Goal: Task Accomplishment & Management: Use online tool/utility

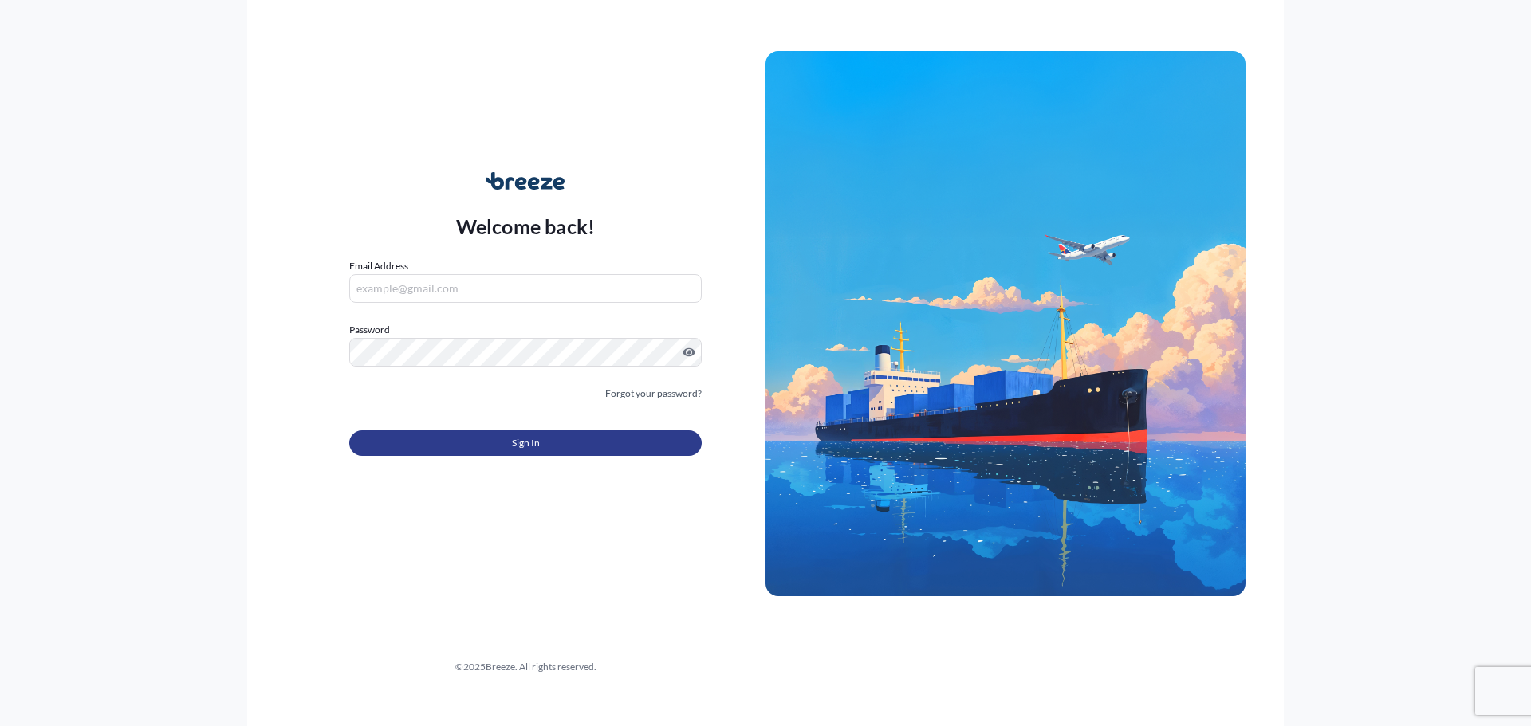
type input "[PERSON_NAME][EMAIL_ADDRESS][DOMAIN_NAME]"
click at [506, 439] on button "Sign In" at bounding box center [525, 444] width 352 height 26
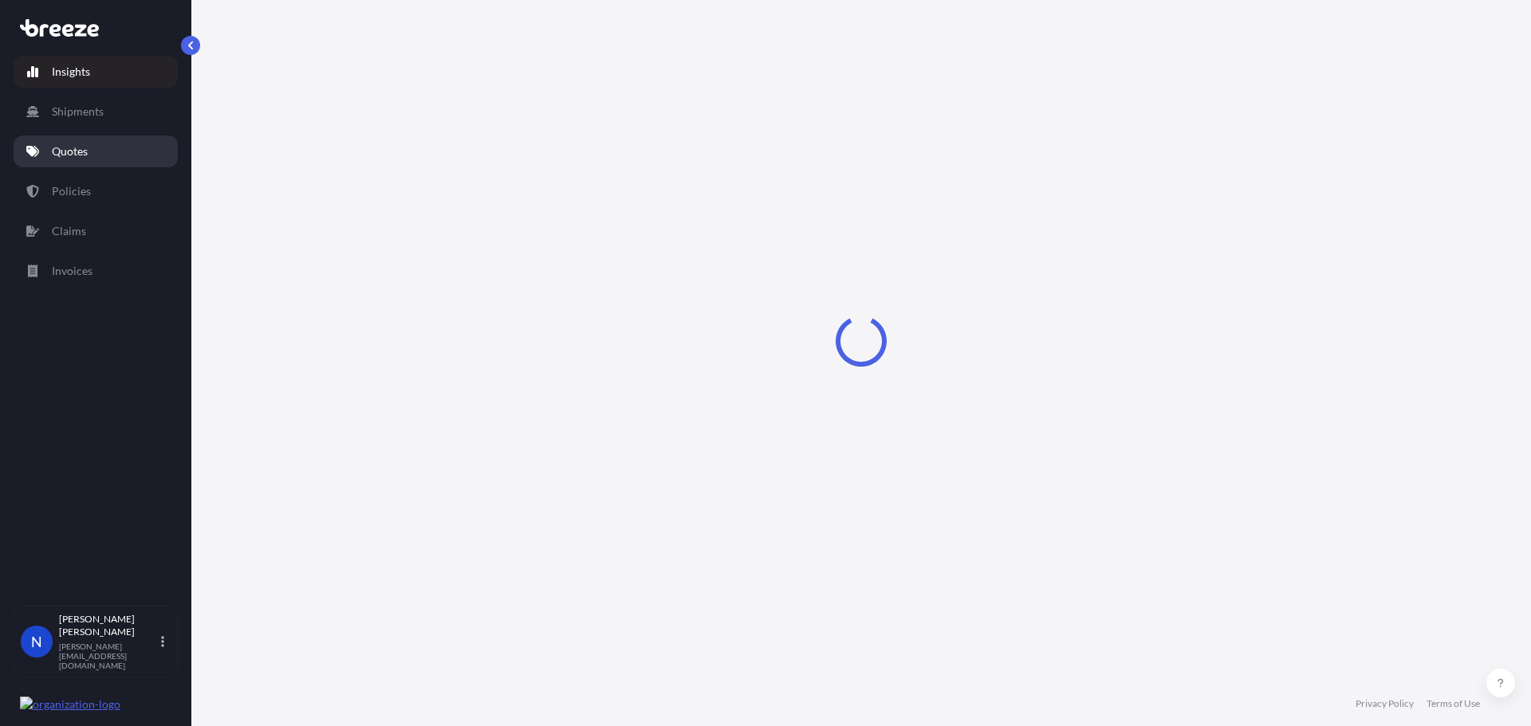
select select "2025"
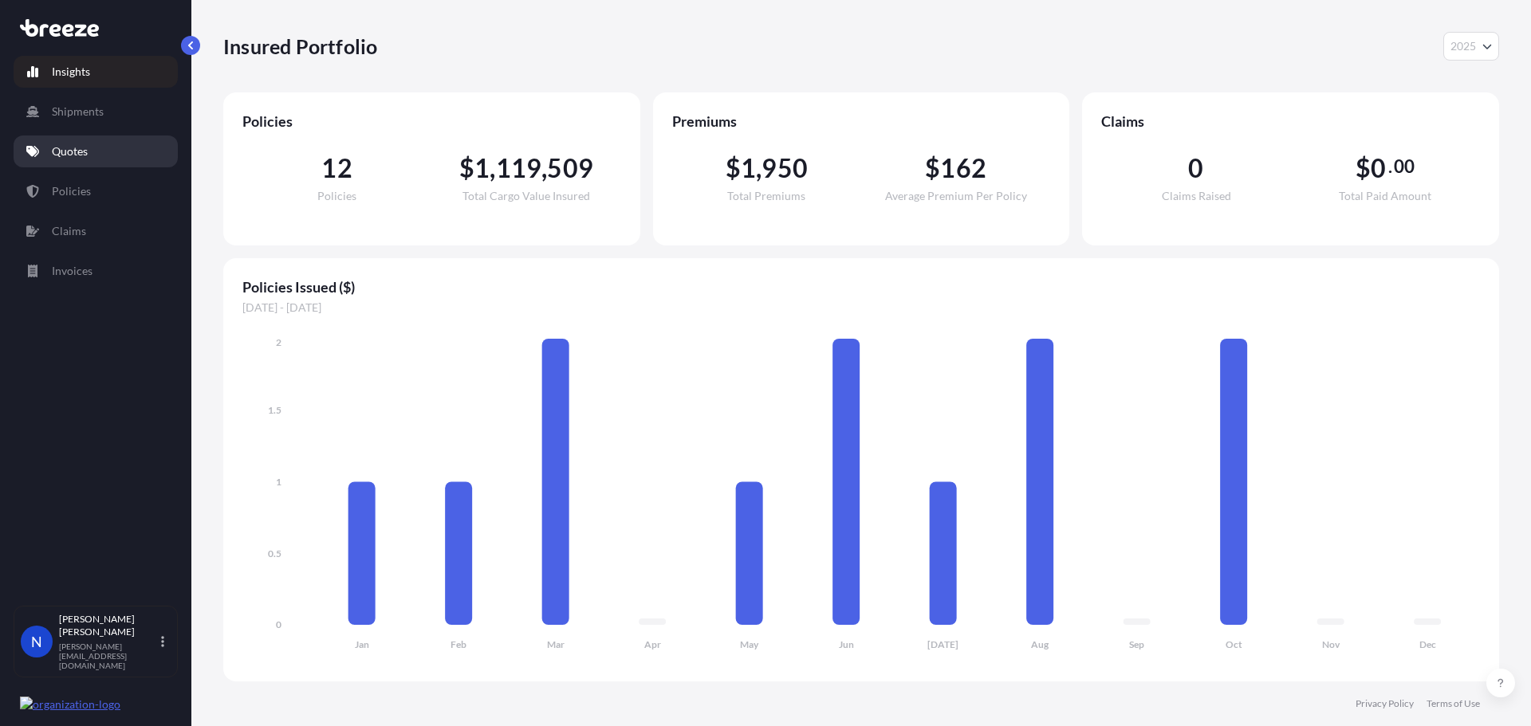
click at [81, 146] on p "Quotes" at bounding box center [70, 152] width 36 height 16
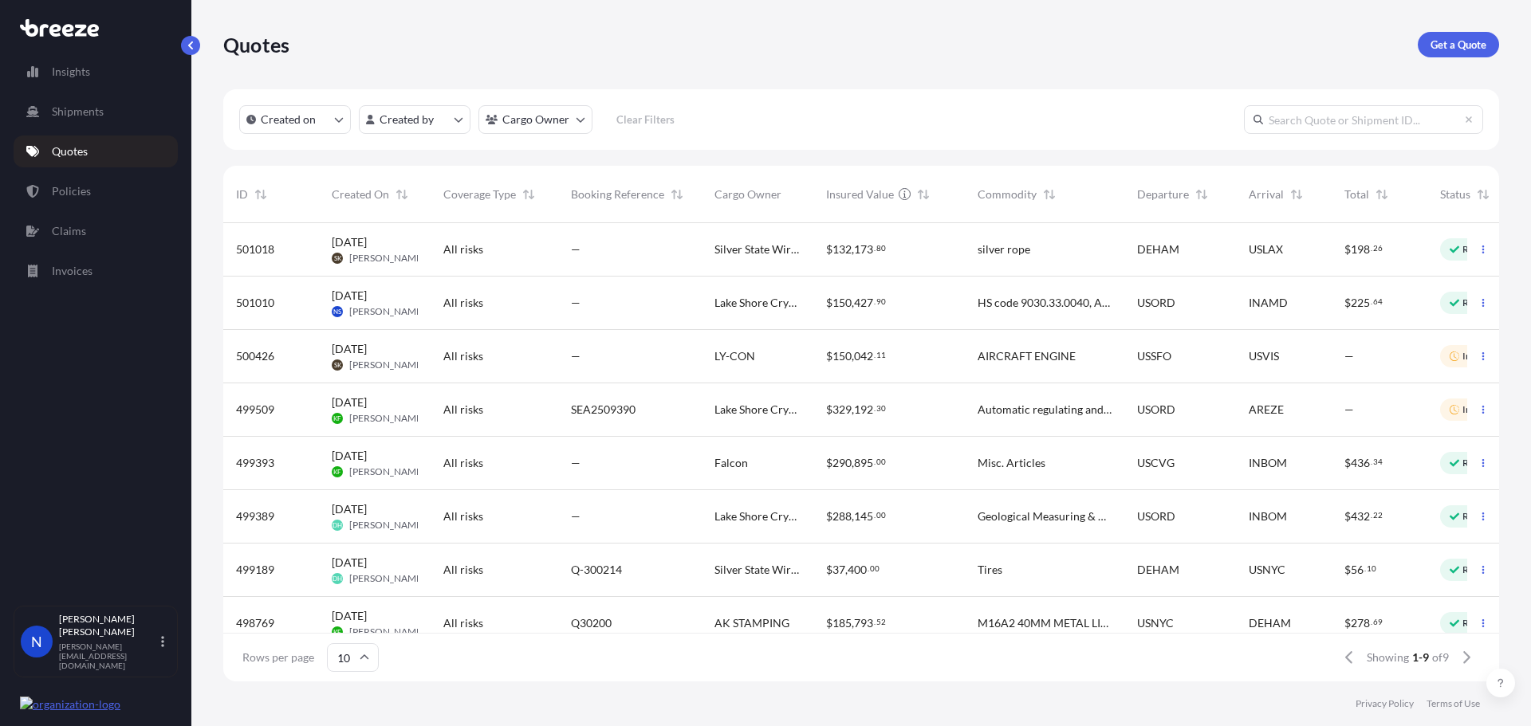
click at [618, 414] on span "SEA2509390" at bounding box center [603, 410] width 65 height 16
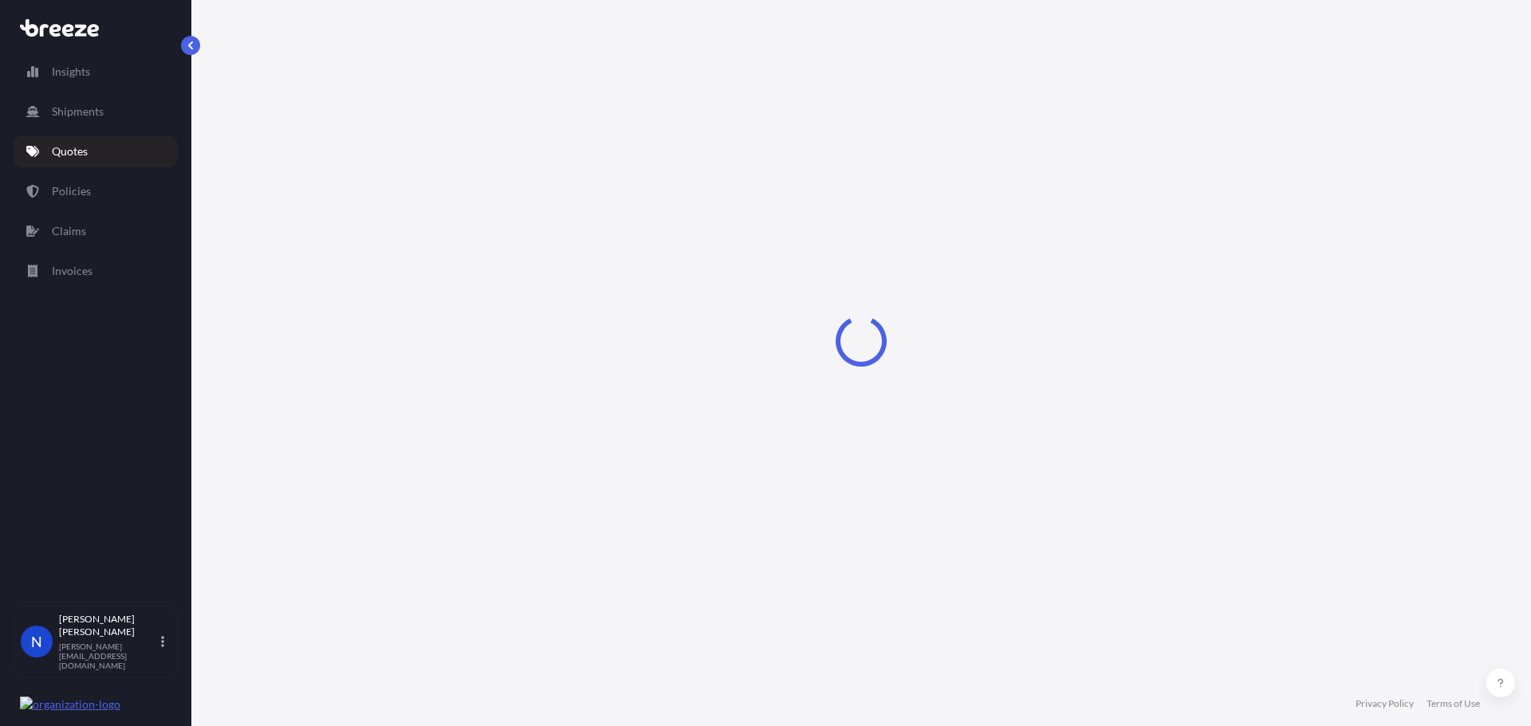
select select "Road"
select select "Air"
select select "Road"
select select "1"
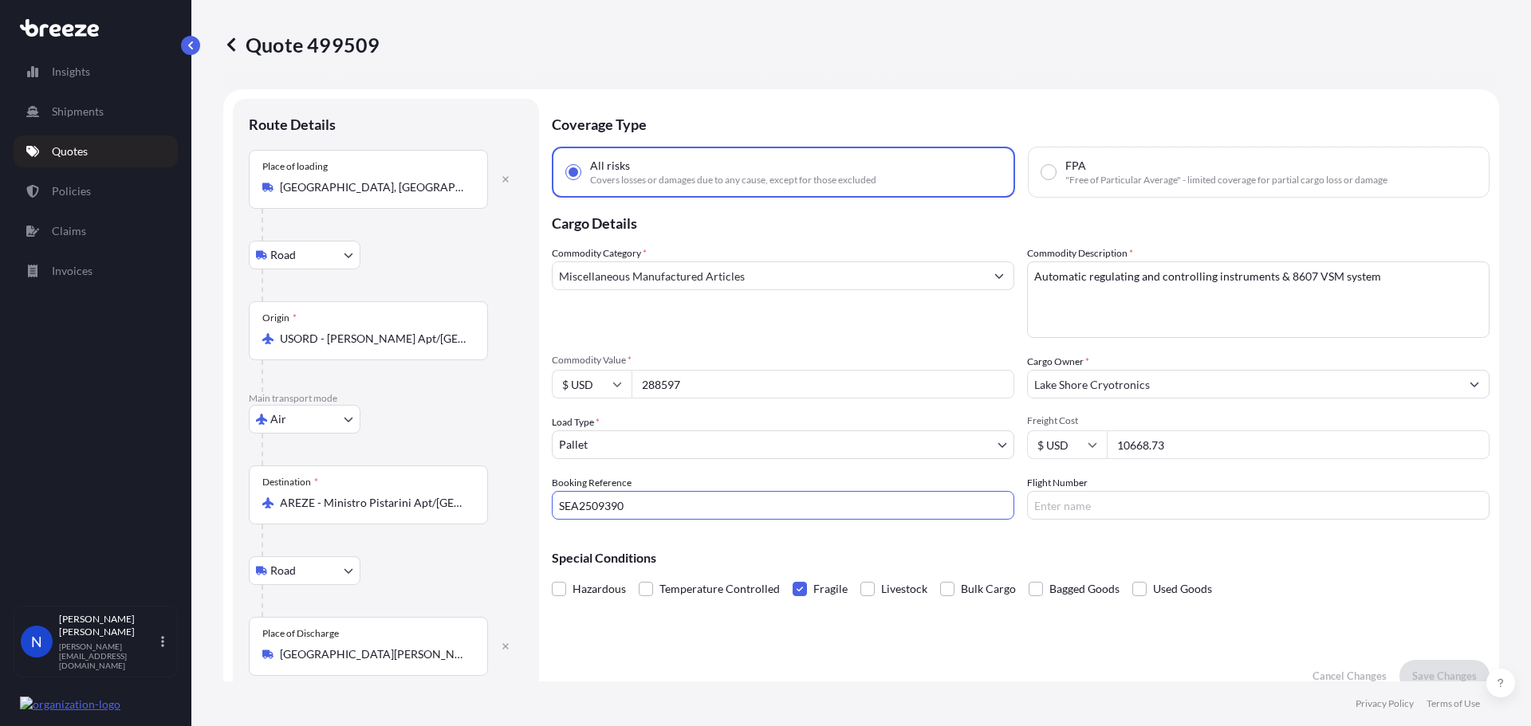
drag, startPoint x: 644, startPoint y: 505, endPoint x: 552, endPoint y: 508, distance: 92.5
click at [552, 508] on input "SEA2509390" at bounding box center [783, 505] width 462 height 29
drag, startPoint x: 694, startPoint y: 383, endPoint x: 631, endPoint y: 386, distance: 62.3
click at [631, 386] on input "288597" at bounding box center [822, 384] width 383 height 29
drag, startPoint x: 1167, startPoint y: 440, endPoint x: 1094, endPoint y: 447, distance: 73.7
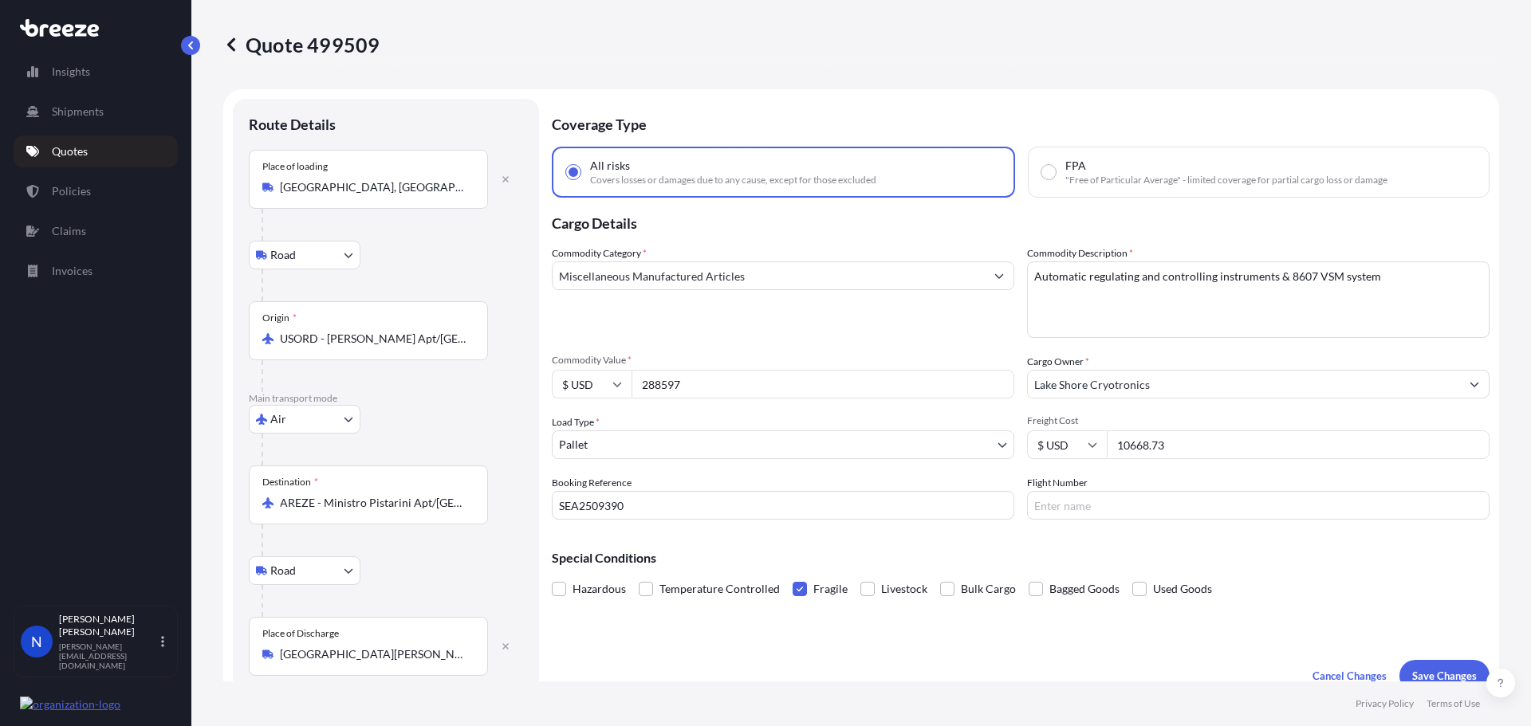
click at [1094, 447] on div "$ USD 10668.73" at bounding box center [1258, 445] width 462 height 29
drag, startPoint x: 1417, startPoint y: 284, endPoint x: 970, endPoint y: 264, distance: 446.9
click at [970, 264] on div "Commodity Category * Miscellaneous Manufactured Articles Commodity Description …" at bounding box center [1021, 383] width 938 height 274
